Goal: Find specific page/section: Locate a particular part of the current website

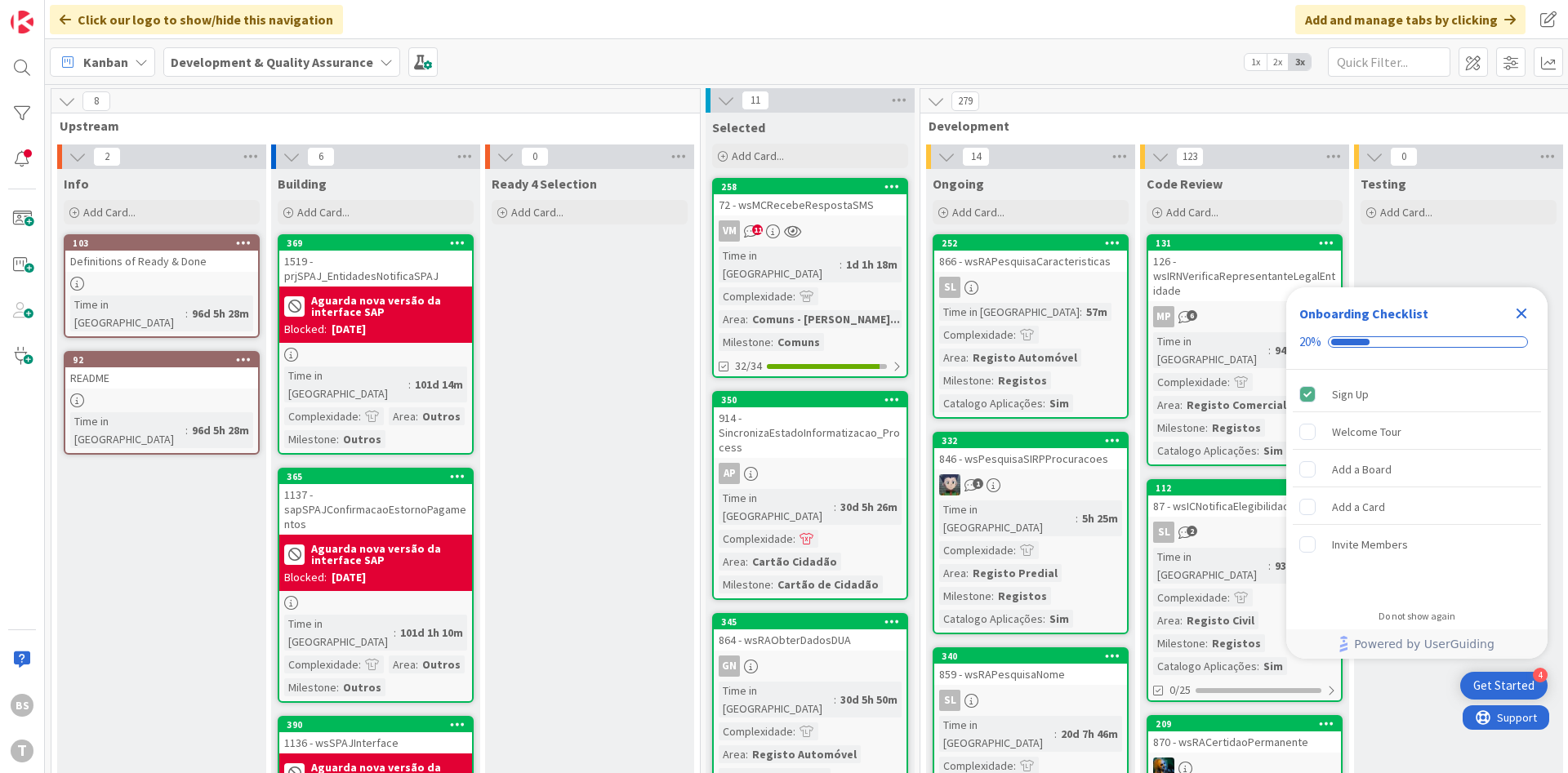
click at [1518, 321] on icon "Close Checklist" at bounding box center [1522, 314] width 20 height 20
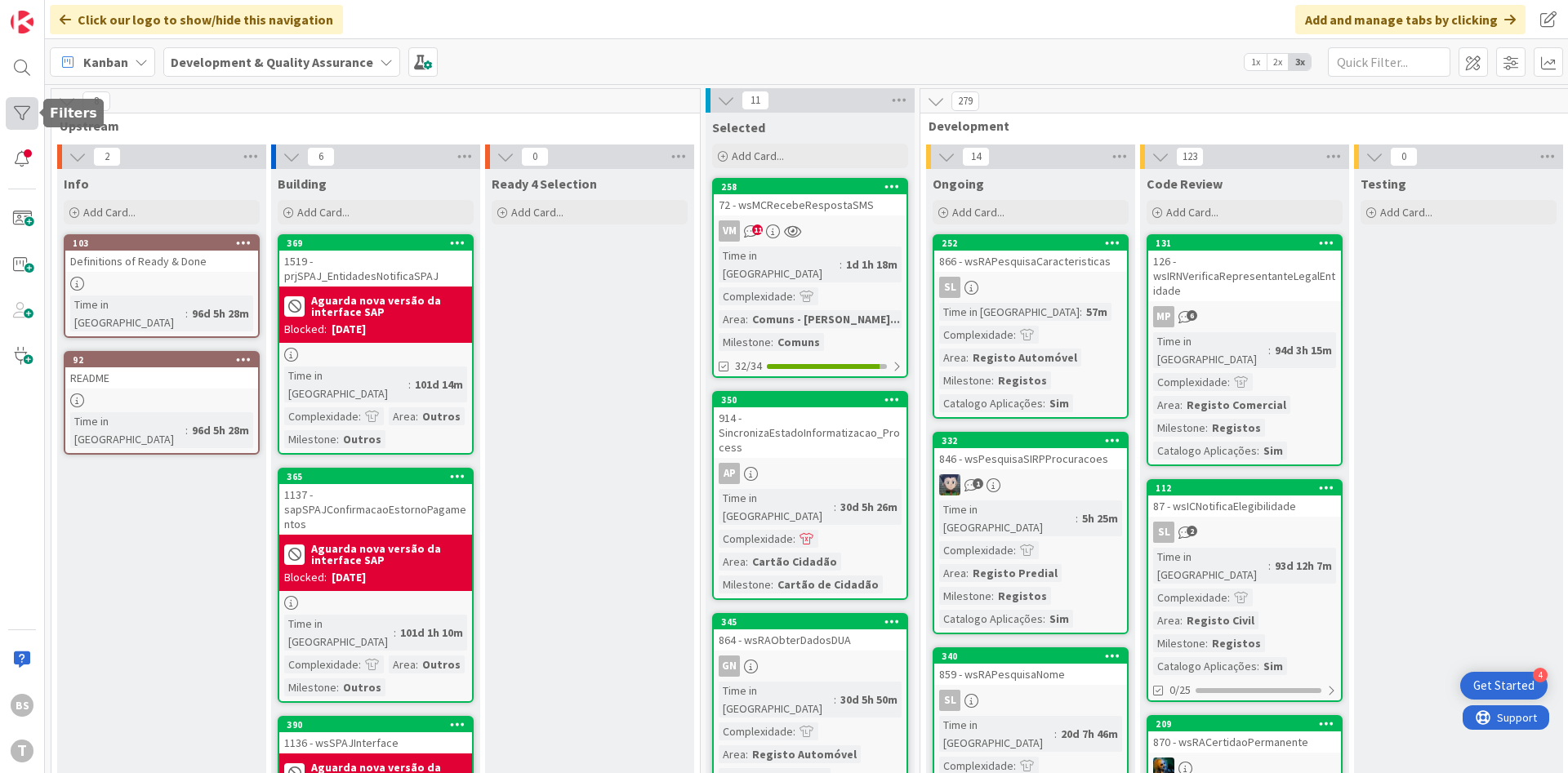
click at [36, 107] on div at bounding box center [22, 114] width 33 height 33
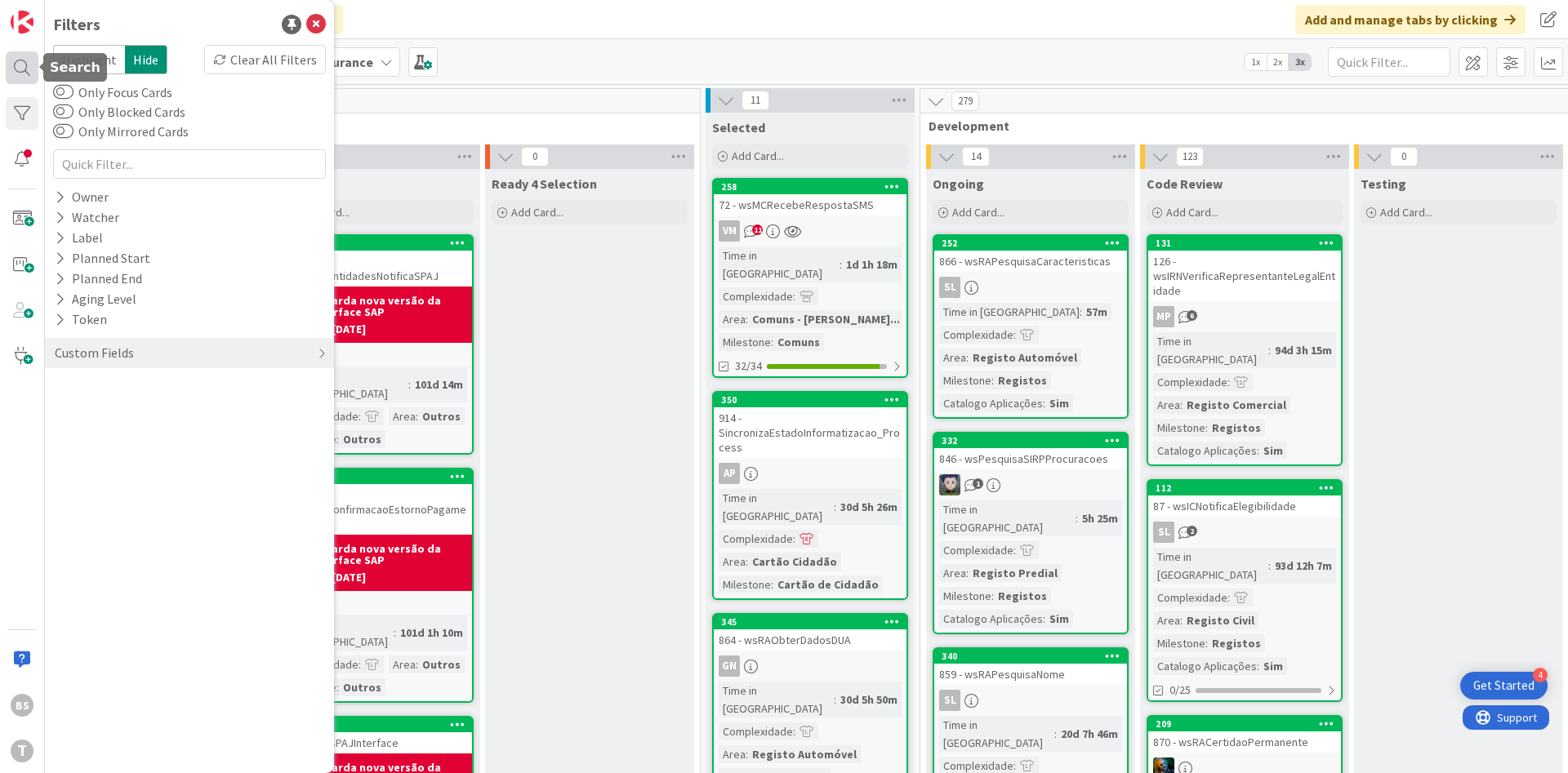
click at [24, 66] on div at bounding box center [22, 67] width 33 height 33
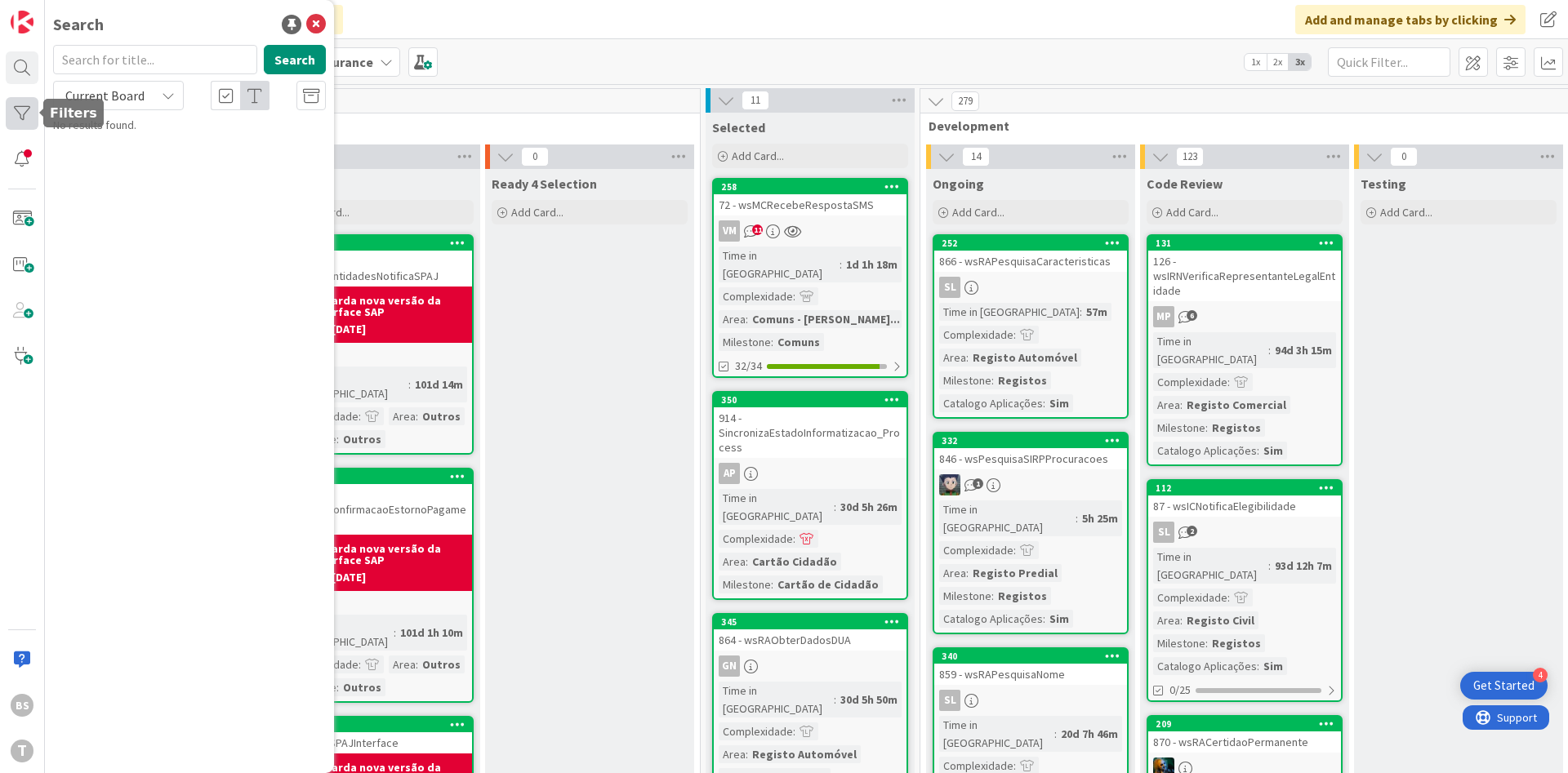
click at [30, 110] on div at bounding box center [22, 114] width 33 height 33
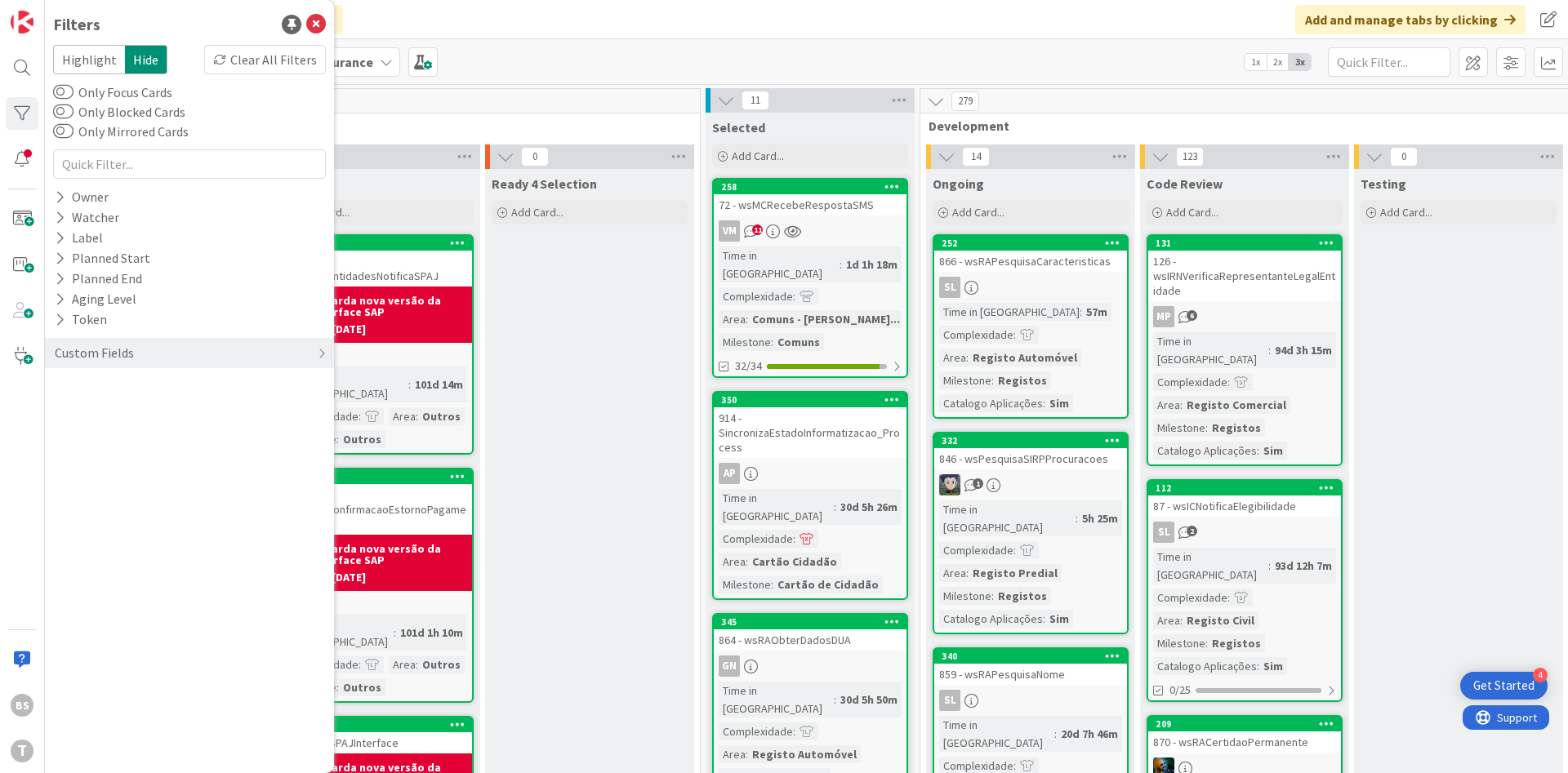
click at [1283, 98] on div "279" at bounding box center [1352, 101] width 862 height 25
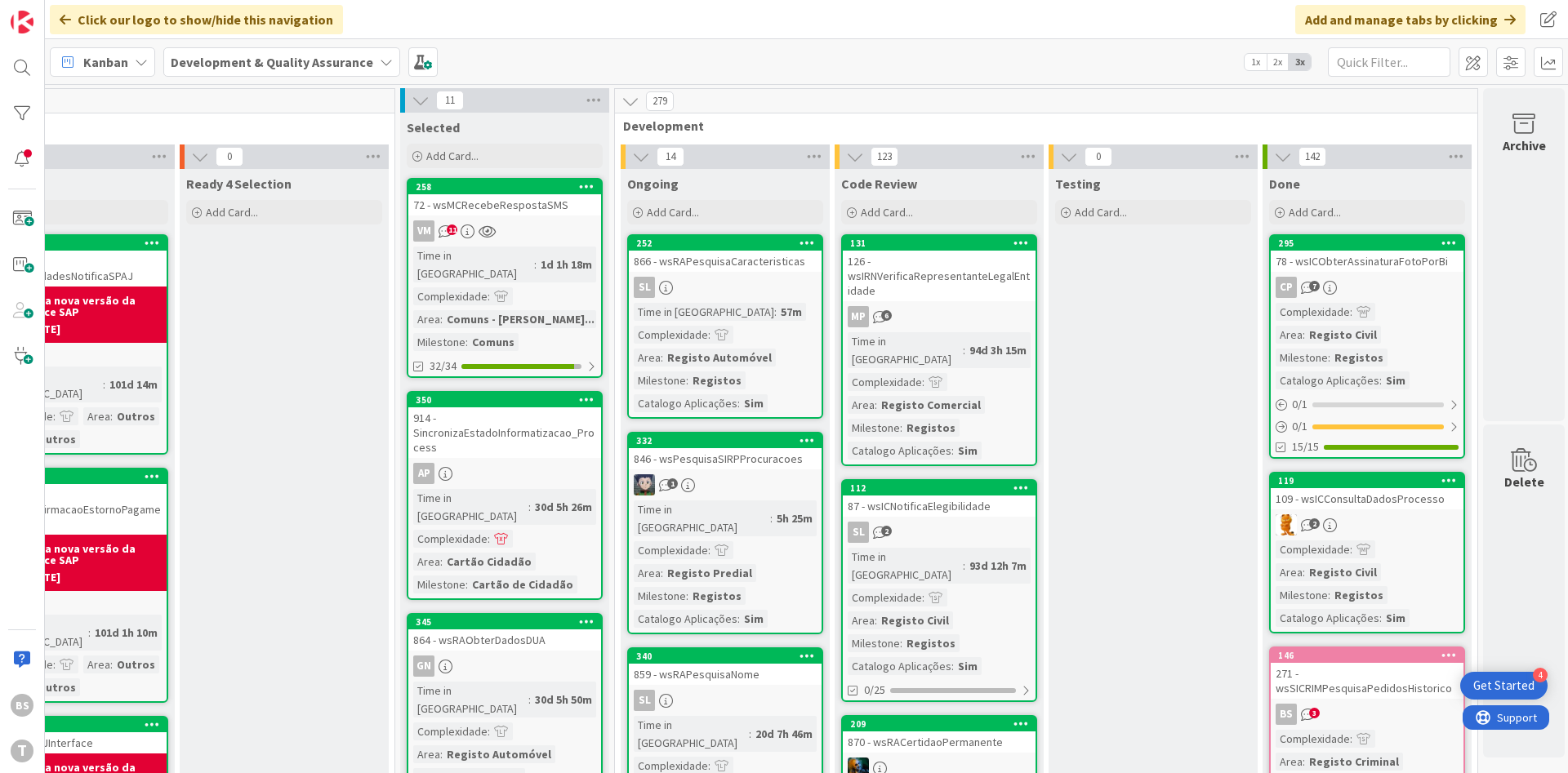
scroll to position [0, 308]
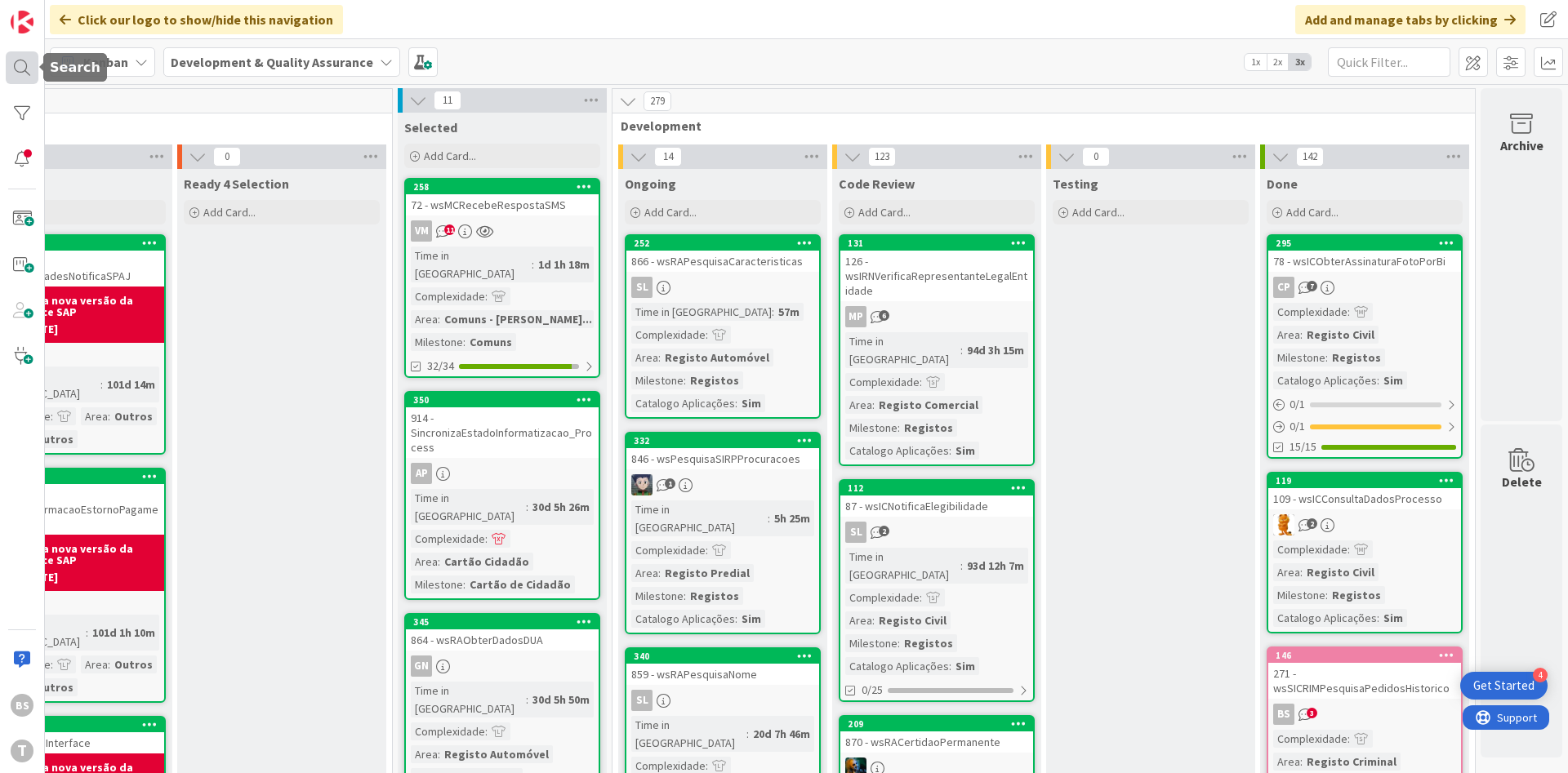
click at [20, 78] on div at bounding box center [22, 67] width 33 height 33
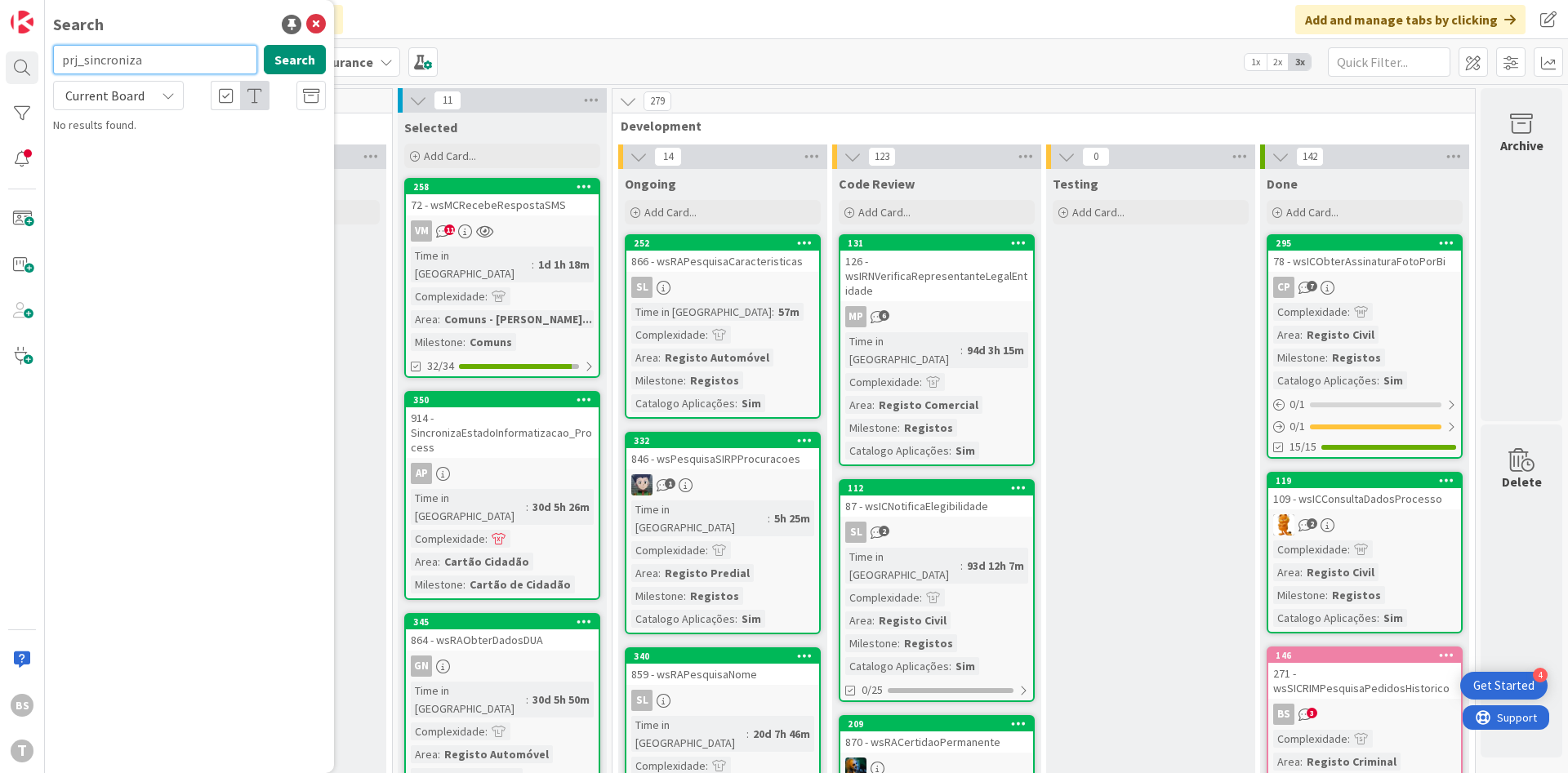
click at [104, 68] on input "prj_sincroniza" at bounding box center [155, 59] width 204 height 29
click at [104, 67] on input "prj_sincroniza" at bounding box center [155, 59] width 204 height 29
click at [138, 59] on input "prj_sincroniza" at bounding box center [155, 59] width 204 height 29
click at [148, 59] on input "prj_sincroniza" at bounding box center [155, 59] width 204 height 29
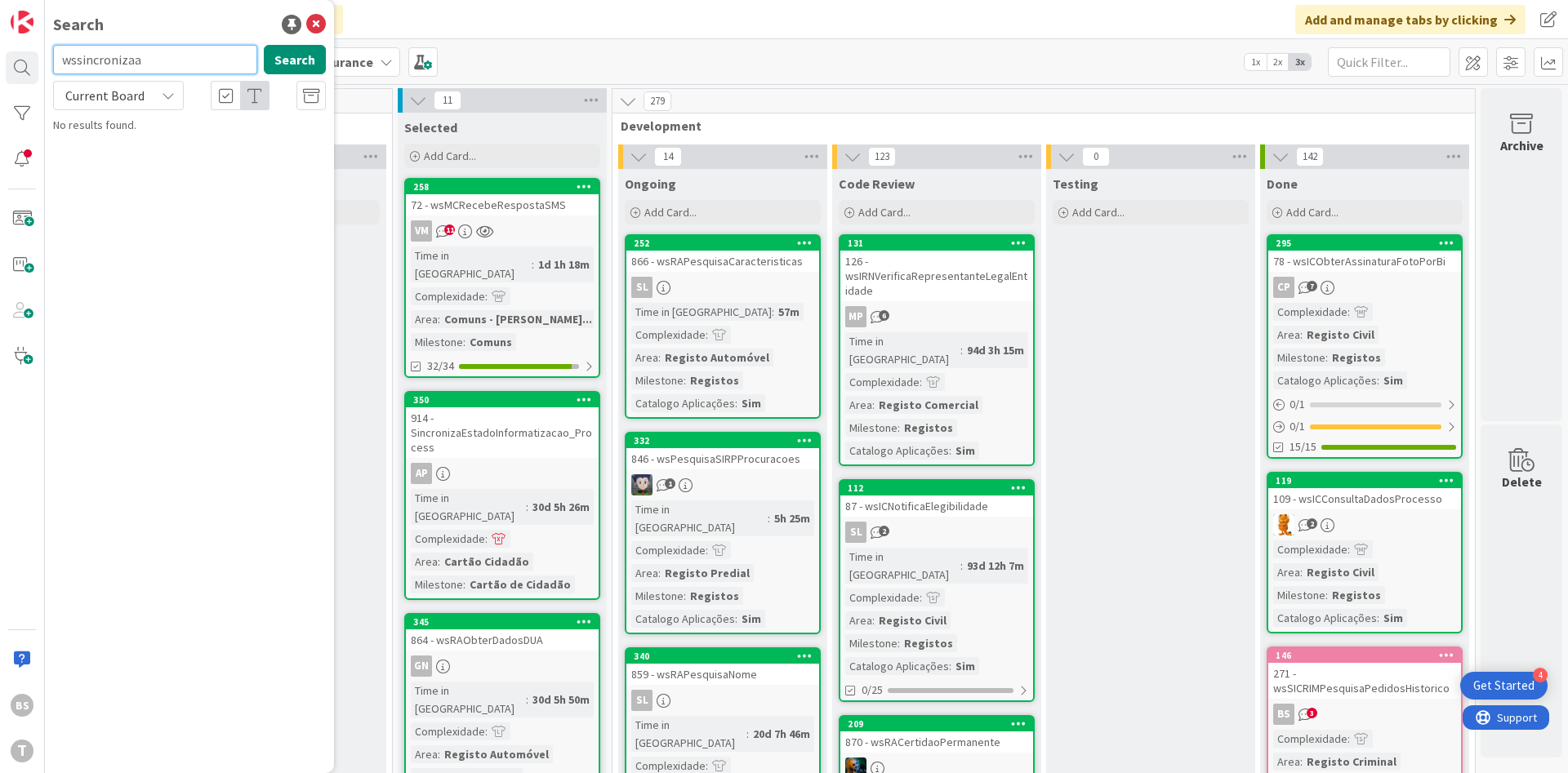
click at [138, 63] on input "wssincronizaa" at bounding box center [155, 59] width 204 height 29
type input "prj"
click at [227, 64] on input "prj" at bounding box center [155, 59] width 204 height 29
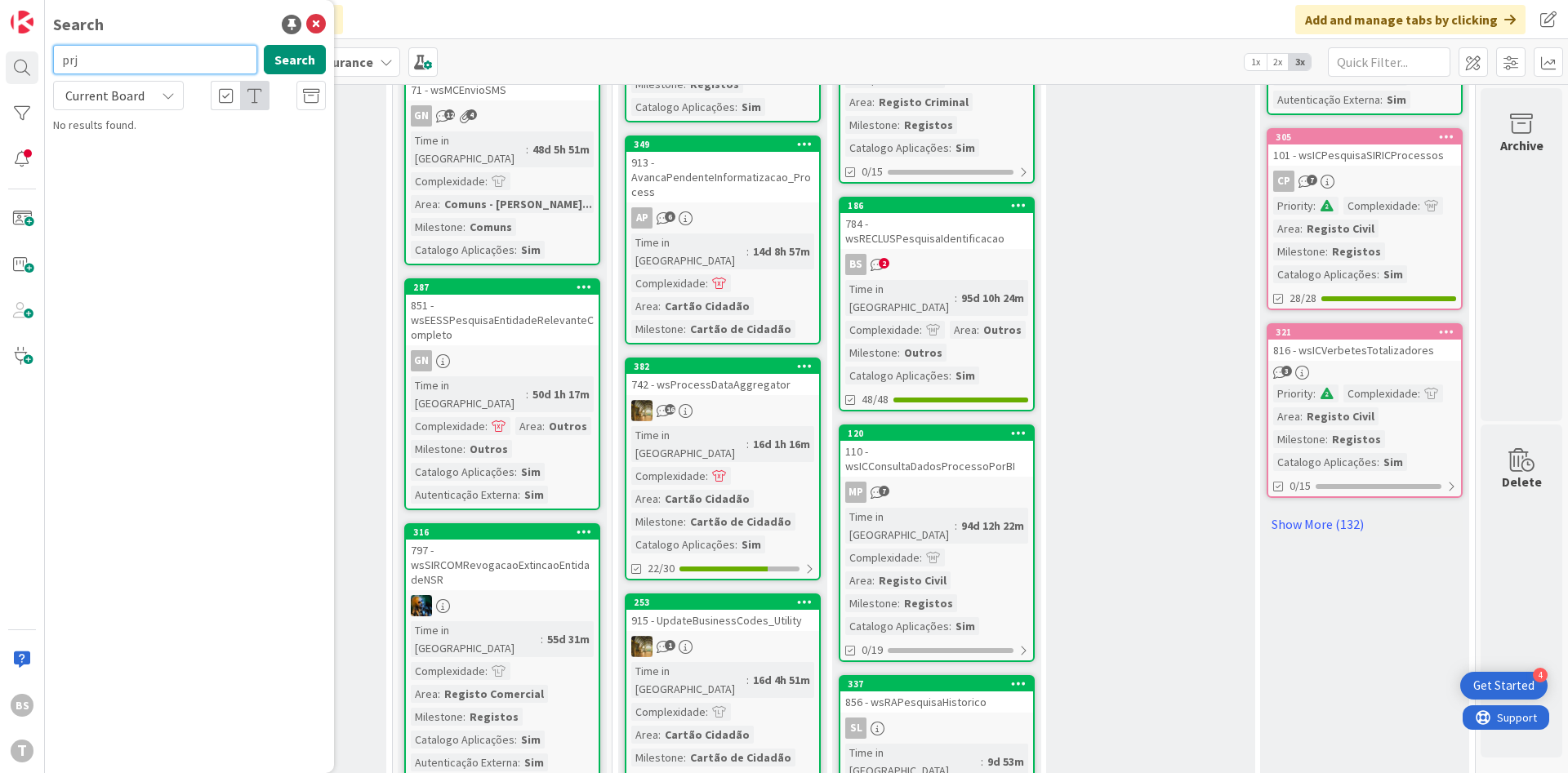
scroll to position [1560, 308]
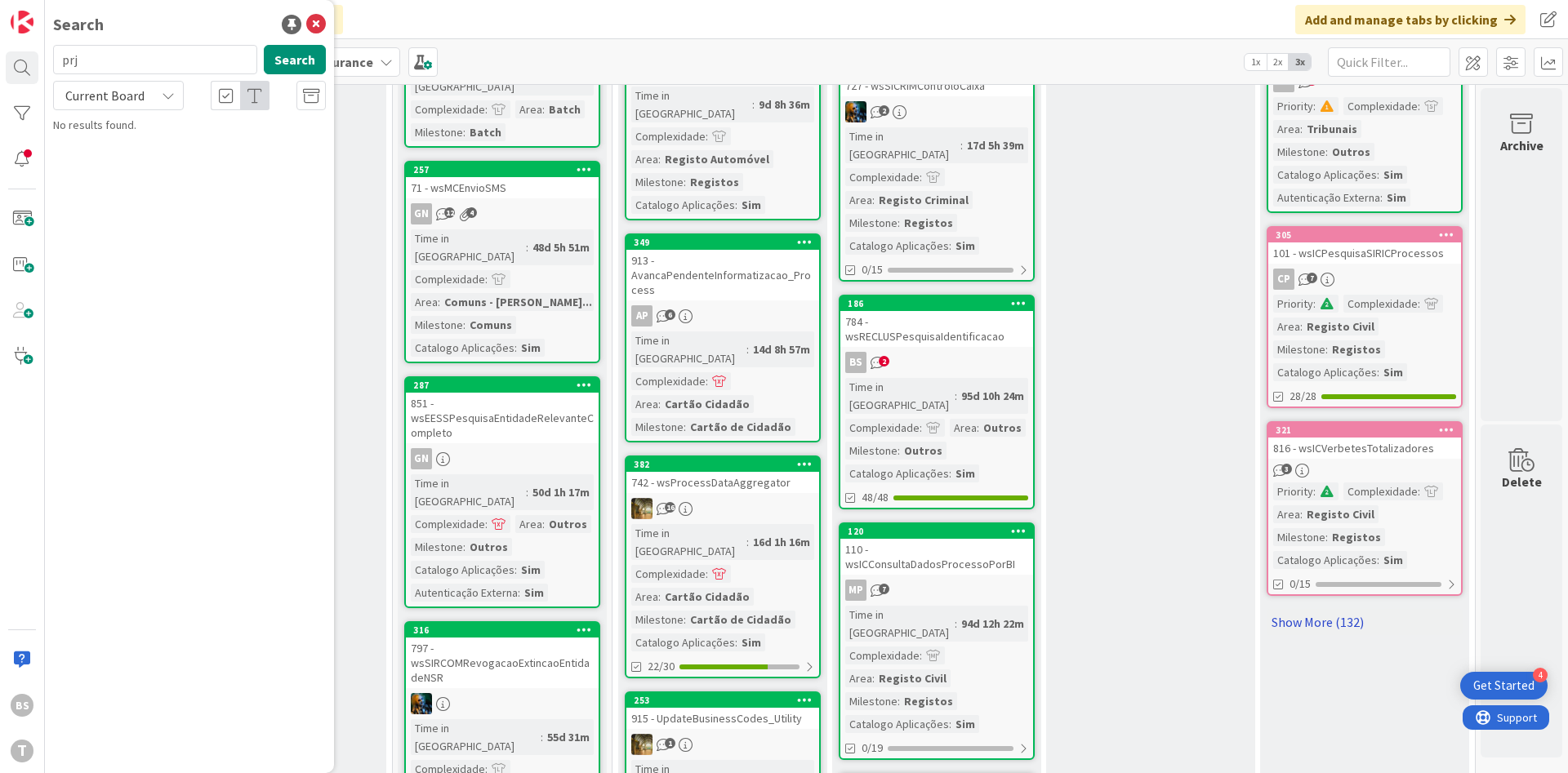
click at [1316, 618] on link "Show More (132)" at bounding box center [1364, 622] width 196 height 26
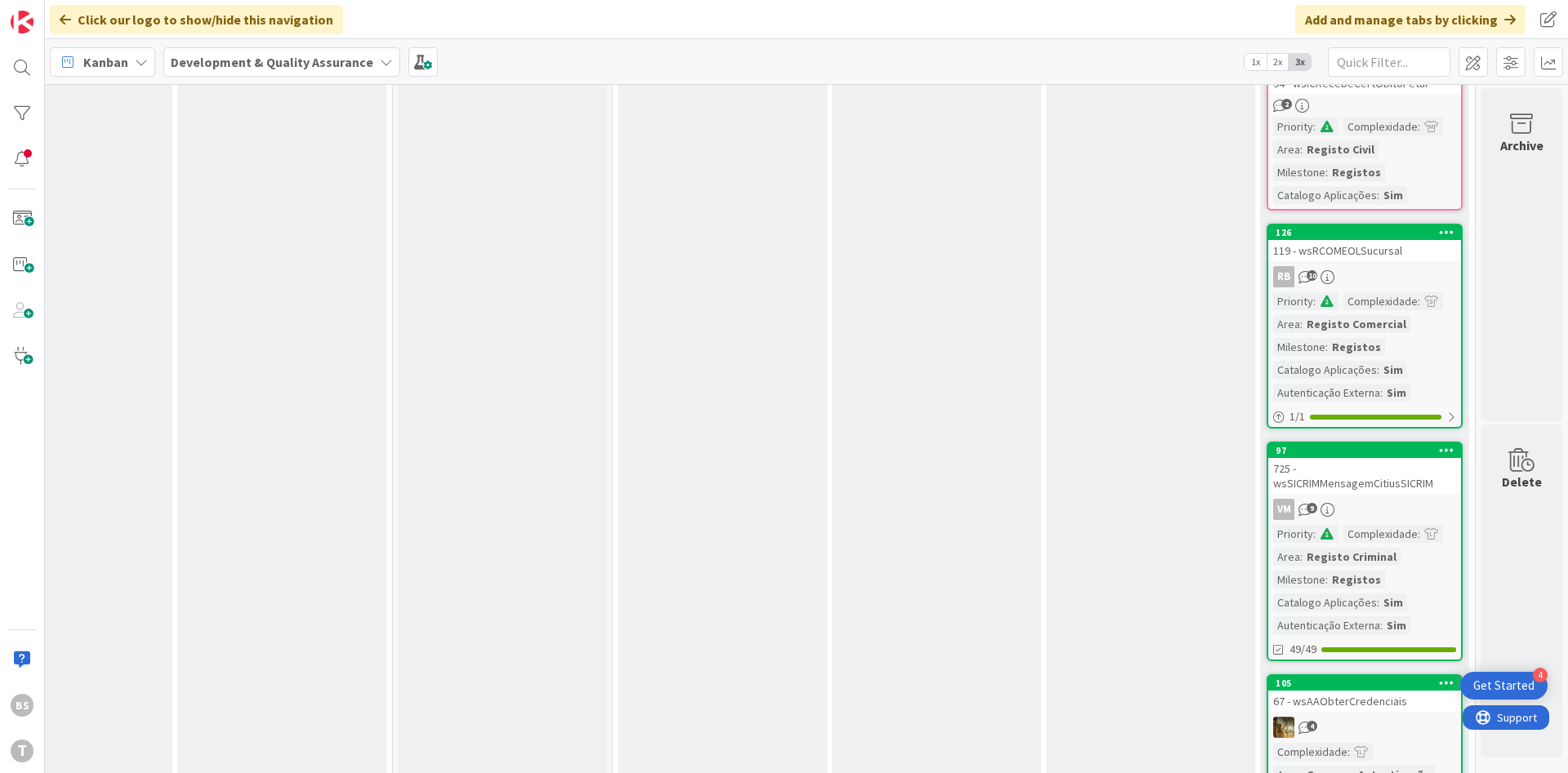
scroll to position [3226, 308]
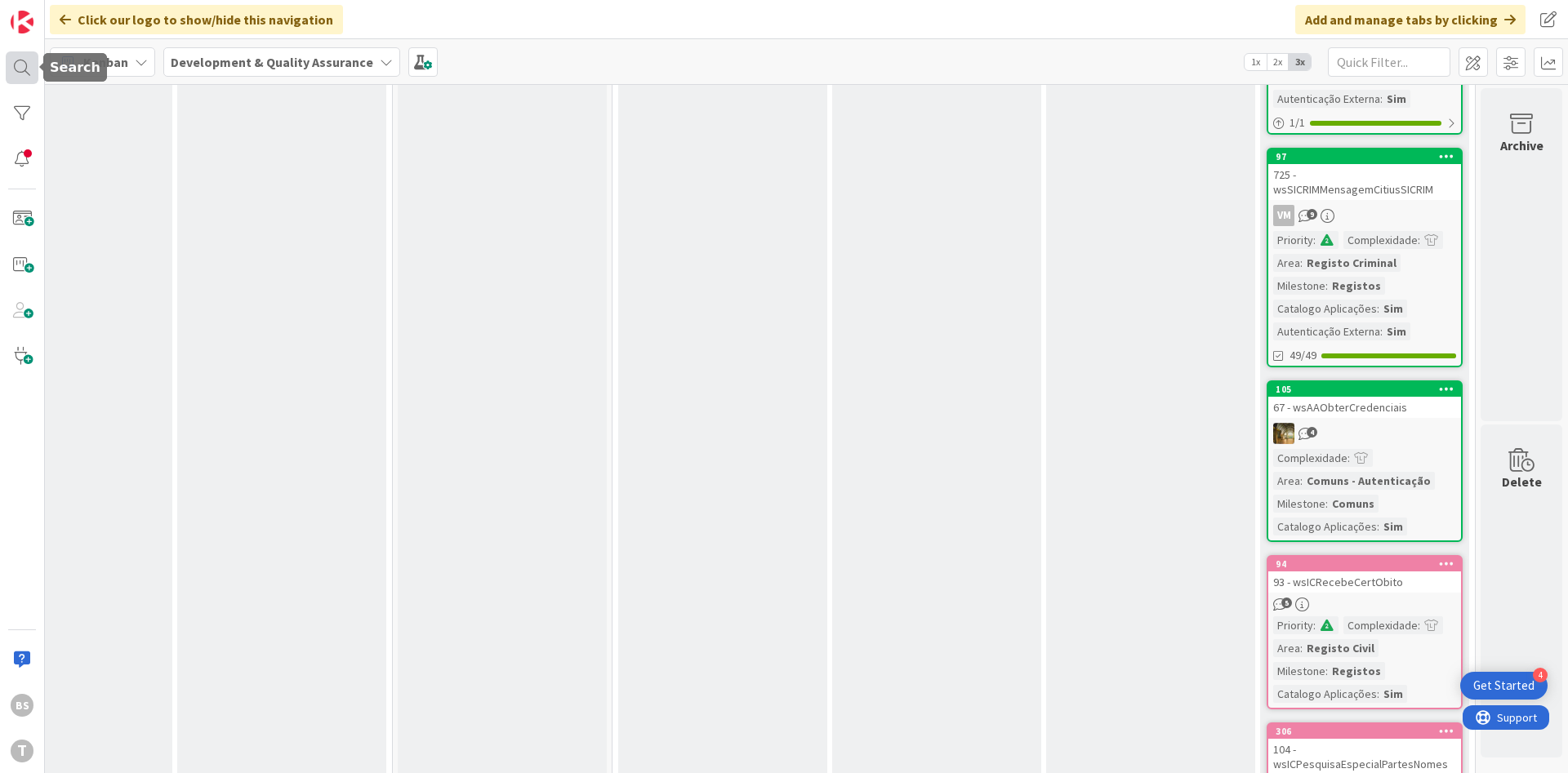
click at [36, 81] on div at bounding box center [22, 67] width 33 height 33
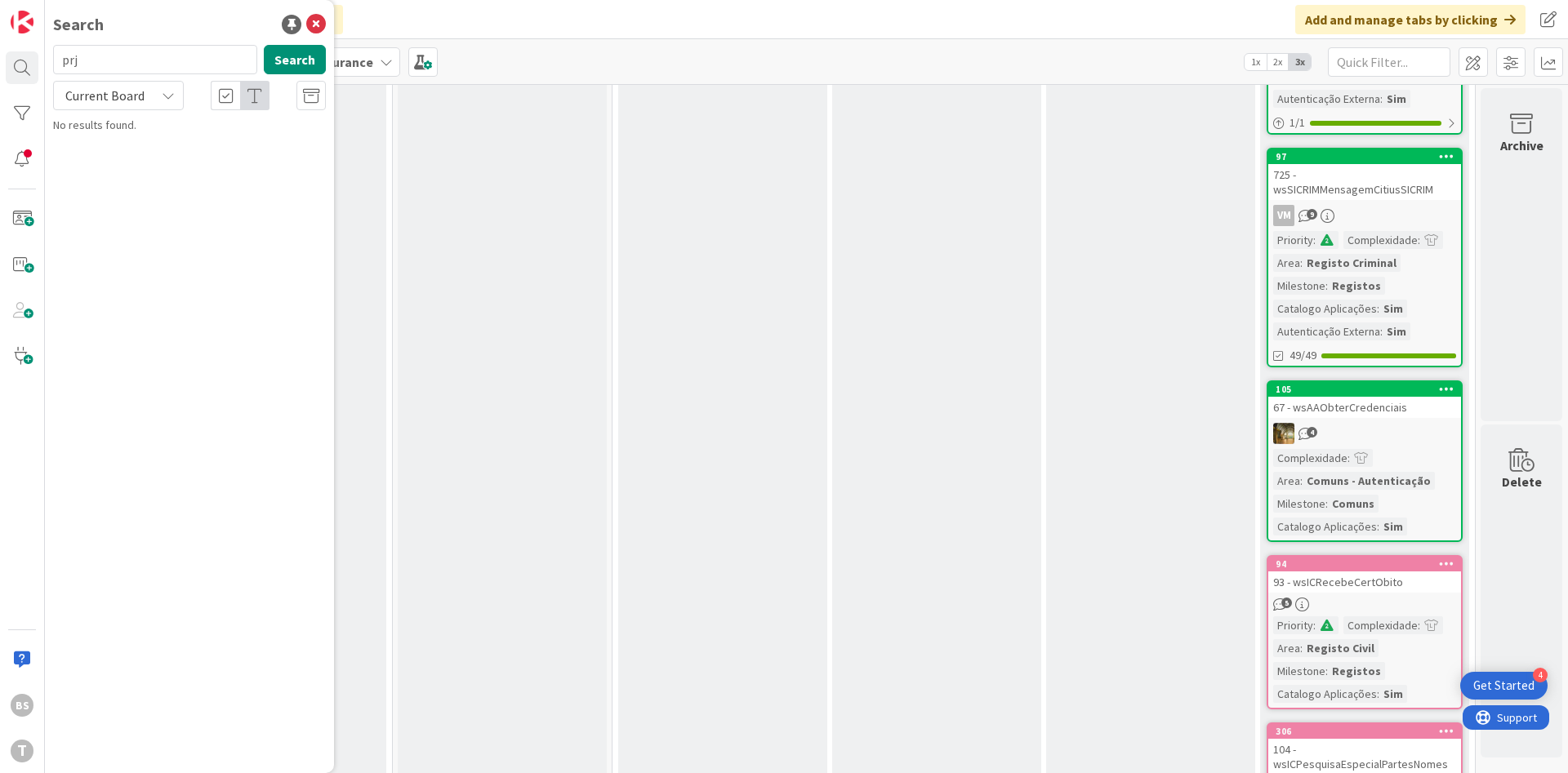
click at [157, 65] on input "prj" at bounding box center [155, 59] width 204 height 29
click at [309, 51] on button "Search" at bounding box center [294, 59] width 62 height 29
type input "prjSC_SincronizaAreaNegocio"
click at [237, 139] on mark "prjSC_SincronizaAreaNegocio" at bounding box center [221, 144] width 153 height 17
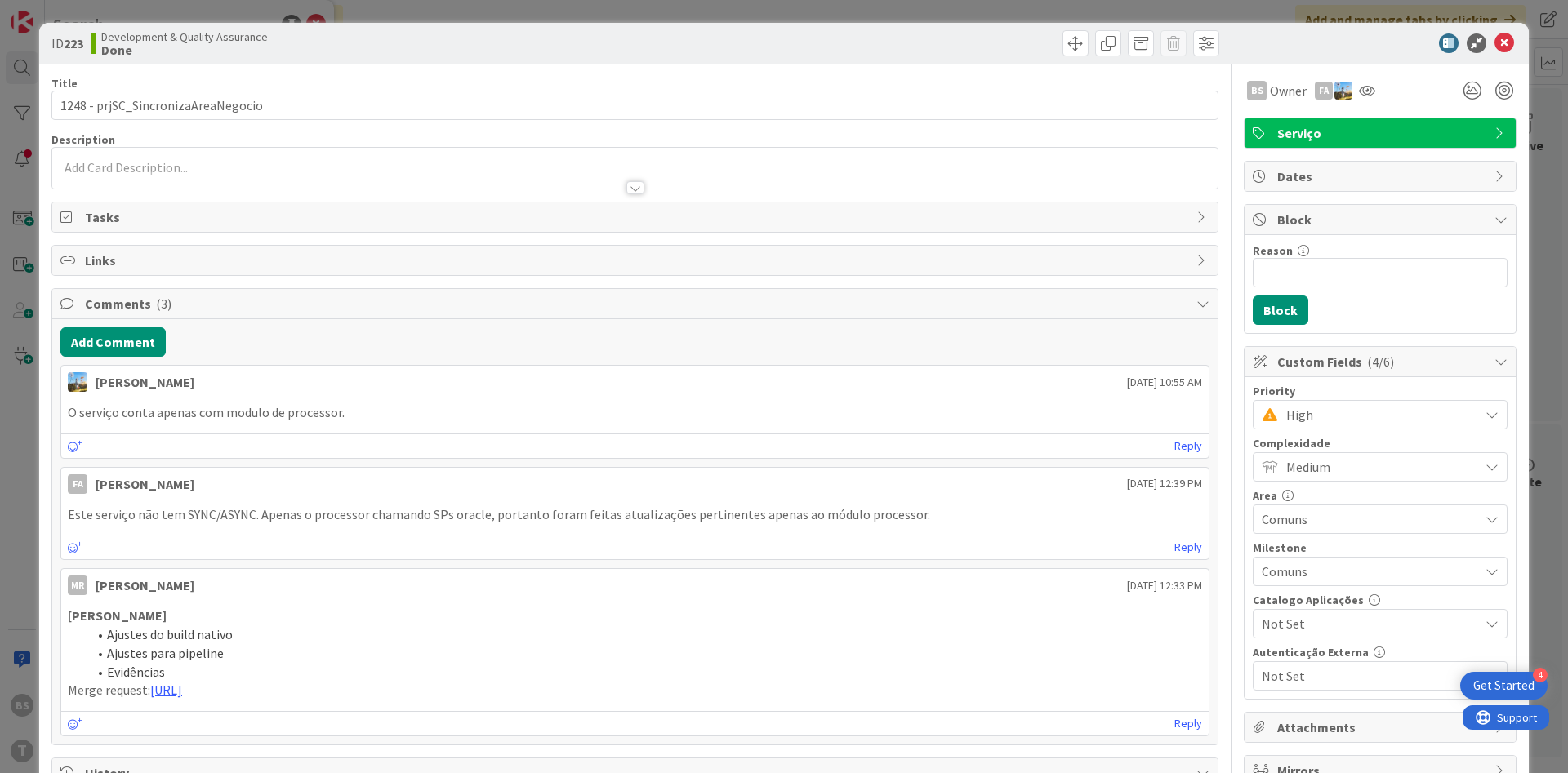
click at [1320, 408] on span "High" at bounding box center [1378, 415] width 184 height 23
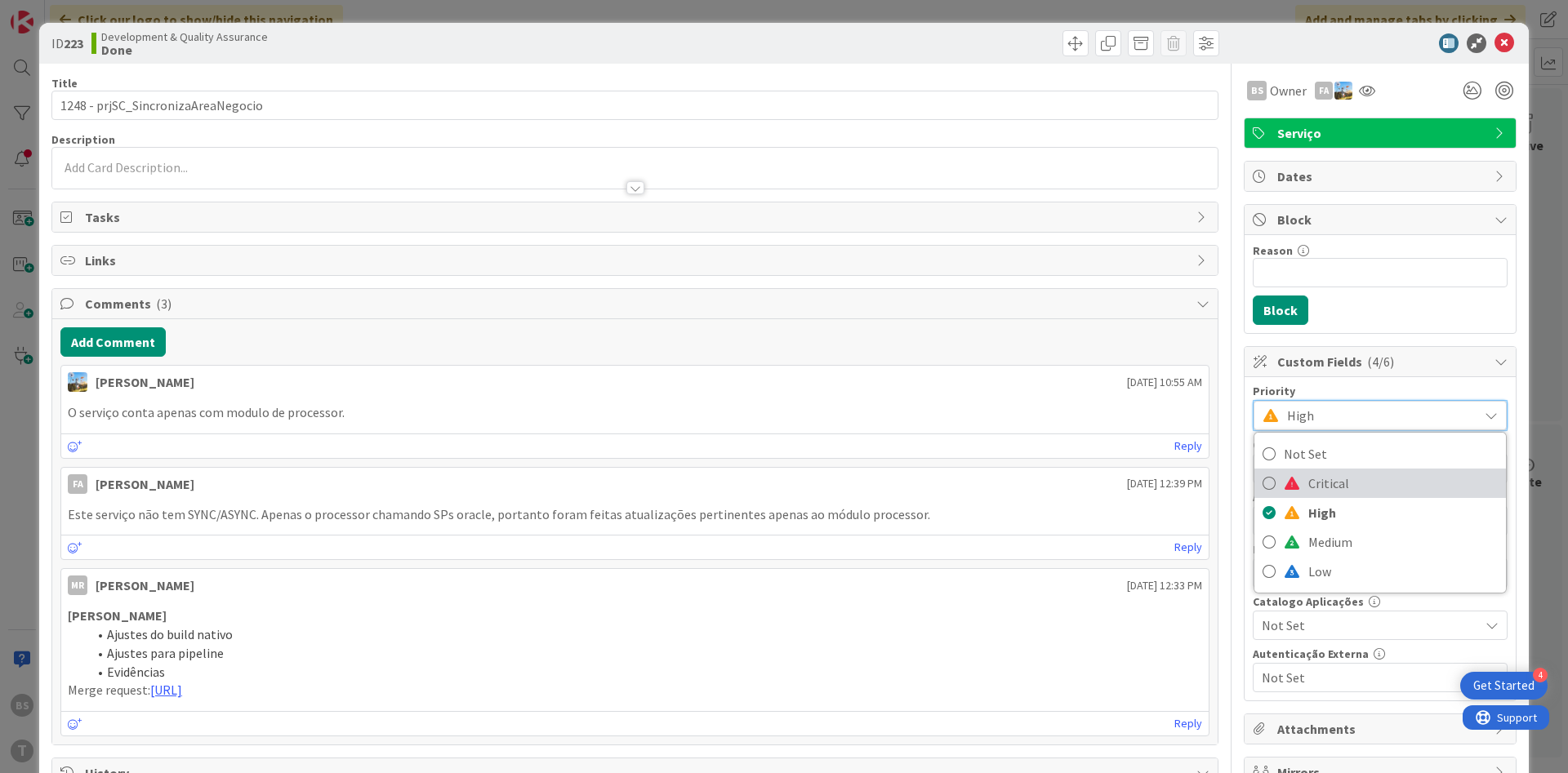
click at [1290, 490] on link "Critical" at bounding box center [1380, 483] width 252 height 29
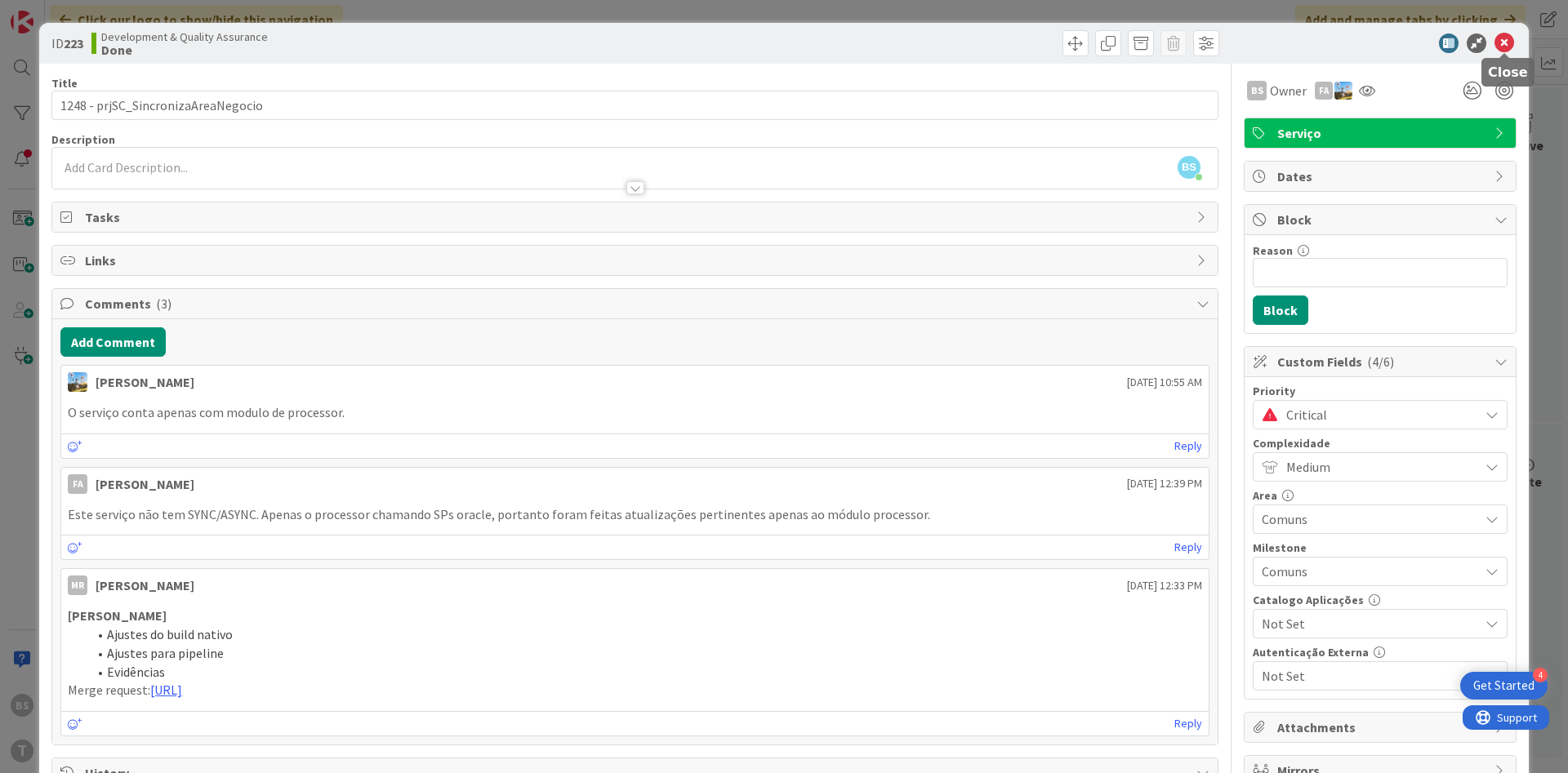
click at [1506, 41] on icon at bounding box center [1504, 44] width 20 height 20
